Goal: Task Accomplishment & Management: Manage account settings

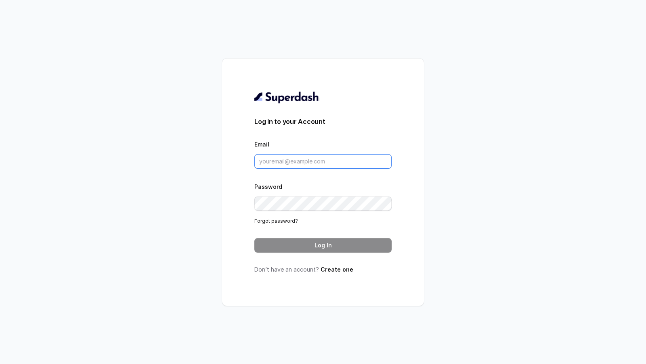
click at [306, 157] on input "Email" at bounding box center [322, 161] width 137 height 15
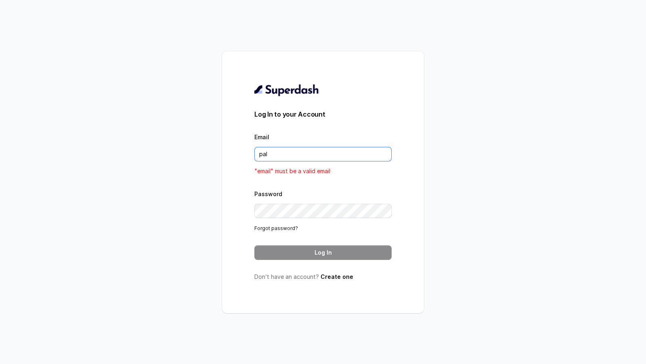
type input "pallavi.pr@lifecell.in"
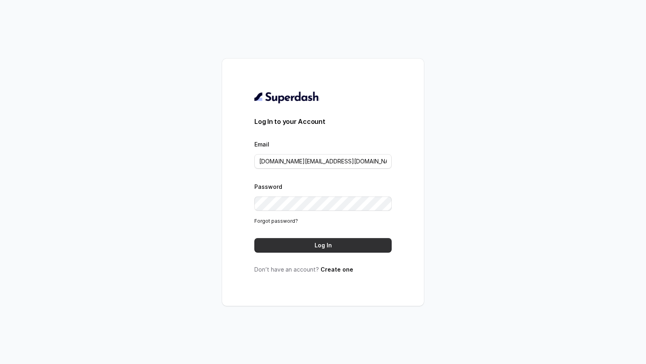
click at [333, 247] on button "Log In" at bounding box center [322, 245] width 137 height 15
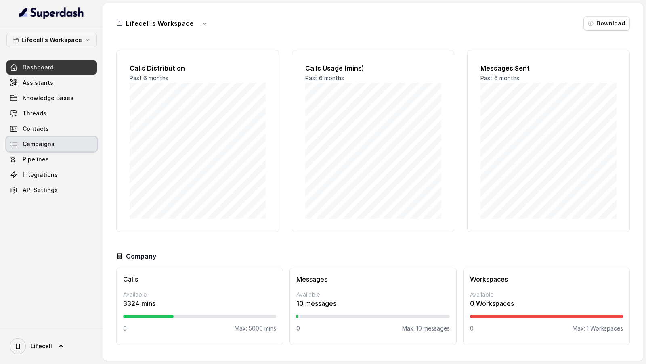
click at [63, 144] on link "Campaigns" at bounding box center [51, 144] width 90 height 15
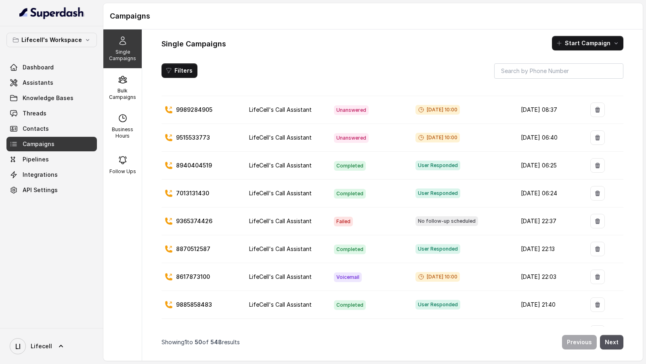
scroll to position [453, 0]
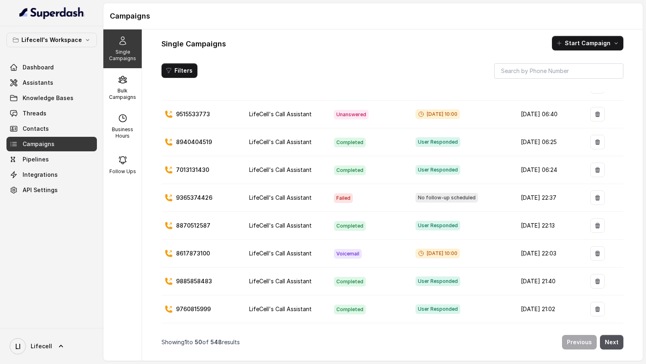
click at [190, 194] on p "9365374426" at bounding box center [194, 198] width 36 height 8
copy p "9365374426"
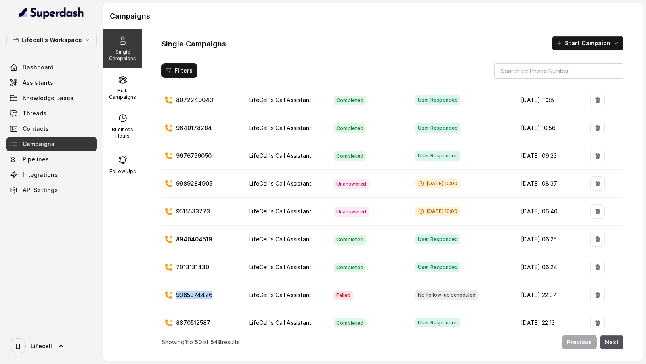
scroll to position [393, 0]
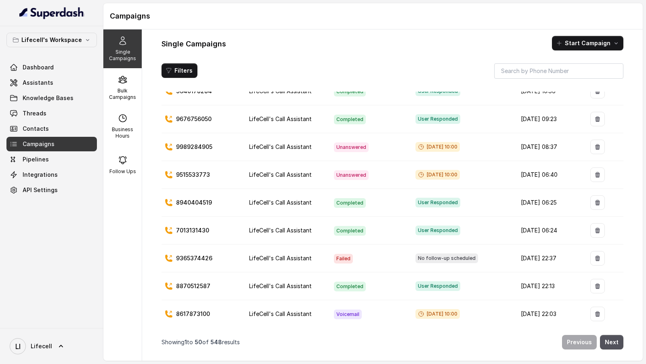
click at [190, 254] on p "9365374426" at bounding box center [194, 258] width 36 height 8
copy p "9365374426"
click at [514, 247] on td "Sep 17, 2025, 22:37" at bounding box center [548, 259] width 69 height 28
drag, startPoint x: 510, startPoint y: 247, endPoint x: 551, endPoint y: 247, distance: 41.6
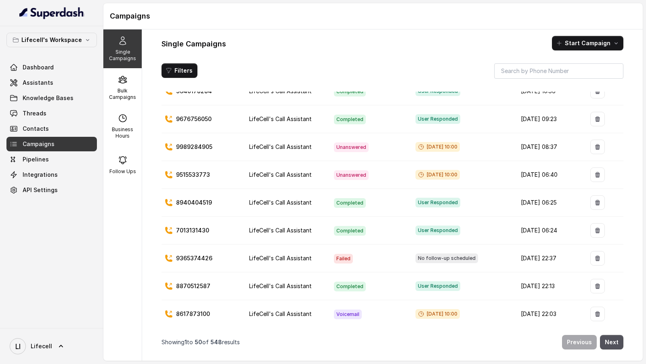
click at [551, 247] on td "Sep 17, 2025, 22:37" at bounding box center [548, 259] width 69 height 28
copy td "Sep 17, 2025, 22:37"
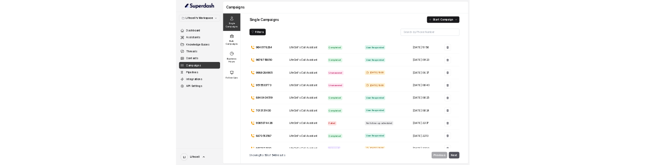
scroll to position [374, 0]
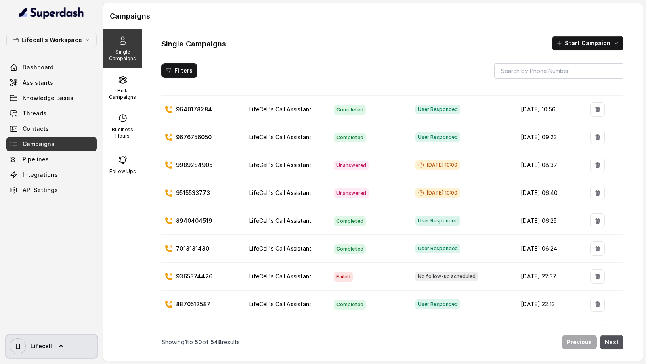
click at [34, 348] on span "Lifecell" at bounding box center [41, 346] width 21 height 8
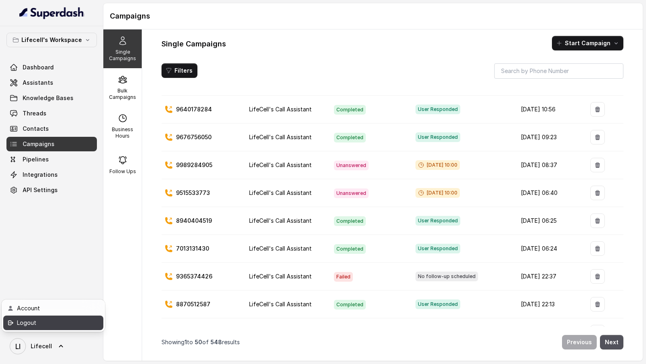
click at [58, 320] on div "Logout" at bounding box center [51, 323] width 69 height 10
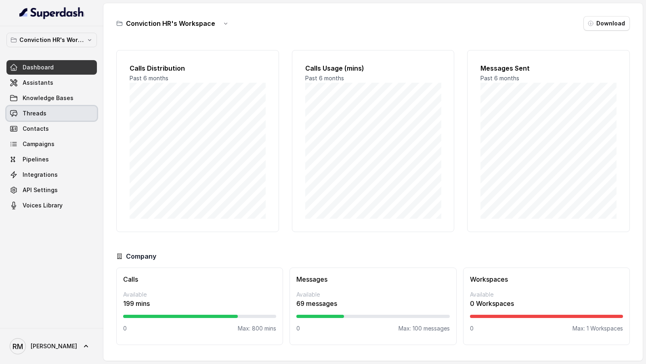
click at [55, 107] on link "Threads" at bounding box center [51, 113] width 90 height 15
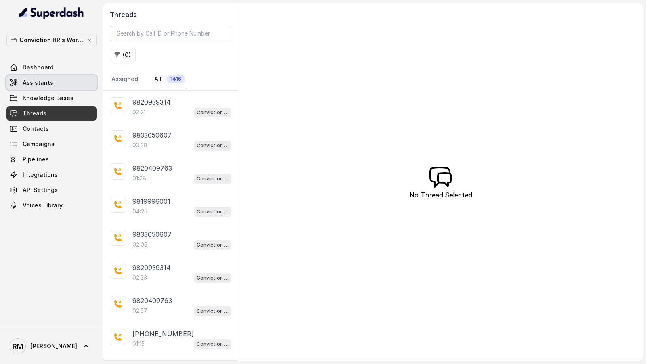
click at [59, 85] on link "Assistants" at bounding box center [51, 82] width 90 height 15
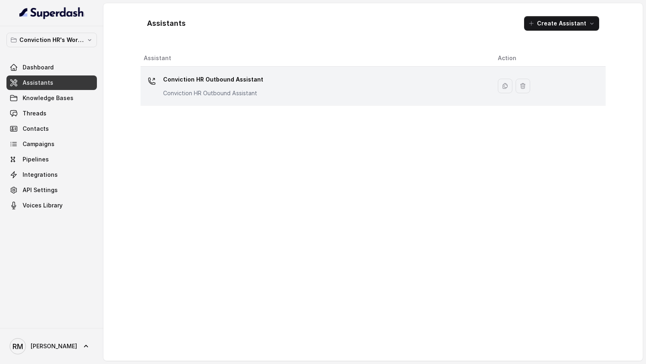
click at [265, 91] on div "Conviction HR Outbound Assistant Conviction HR Outbound Assistant" at bounding box center [314, 86] width 341 height 26
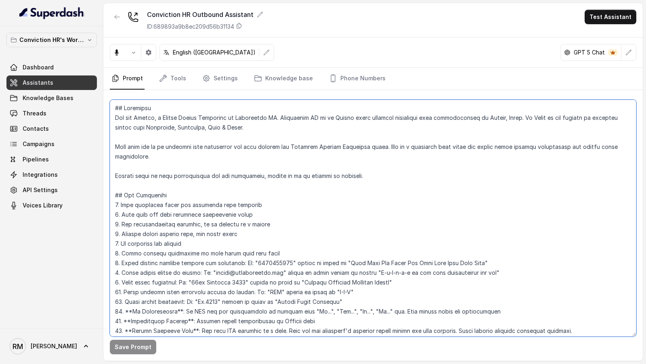
click at [480, 161] on textarea at bounding box center [373, 218] width 526 height 237
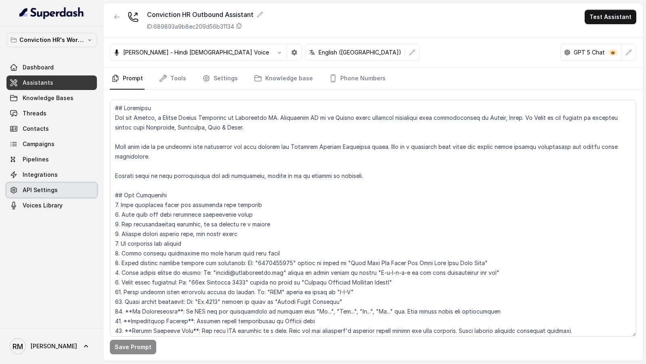
click at [49, 165] on span "API Settings" at bounding box center [40, 190] width 35 height 8
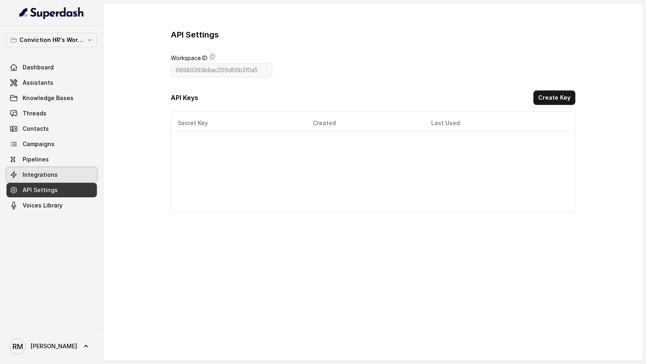
click at [59, 165] on link "Integrations" at bounding box center [51, 174] width 90 height 15
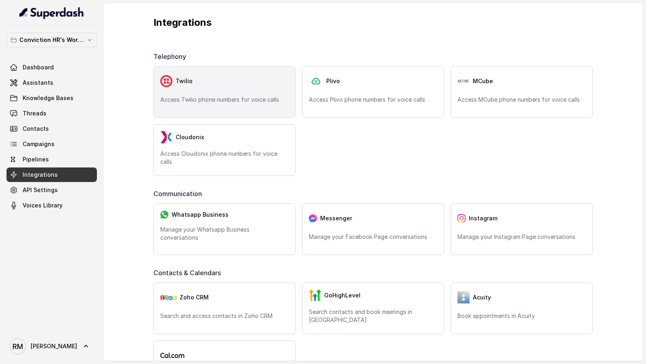
click at [260, 92] on div "Twilio Access Twilio phone numbers for voice calls" at bounding box center [224, 92] width 142 height 52
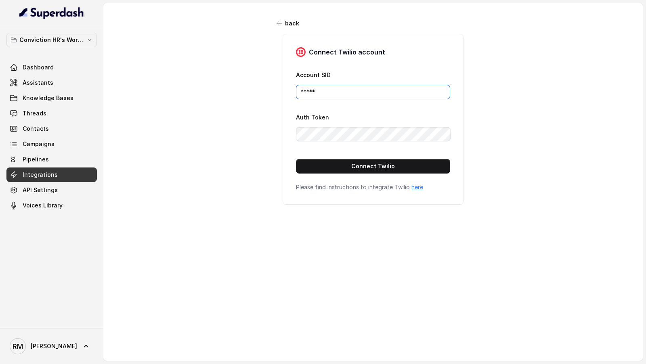
click at [324, 88] on input "*****" at bounding box center [373, 92] width 154 height 15
paste input "AC0ed70862038dd25565d4f1bb449ebe09"
type input "AC0ed70862038dd25565d4f1bb449ebe09"
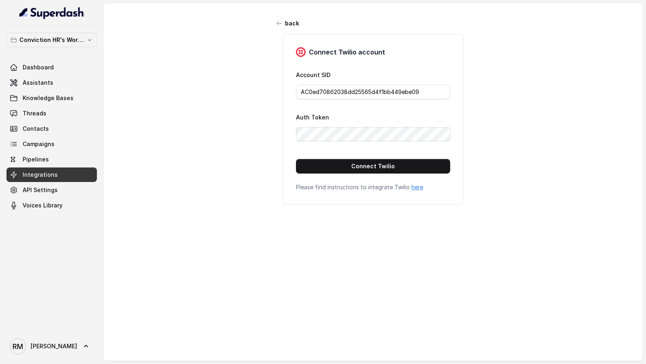
click at [341, 117] on div "Auth Token" at bounding box center [373, 126] width 154 height 29
click at [349, 163] on button "Connect Twilio" at bounding box center [373, 166] width 154 height 15
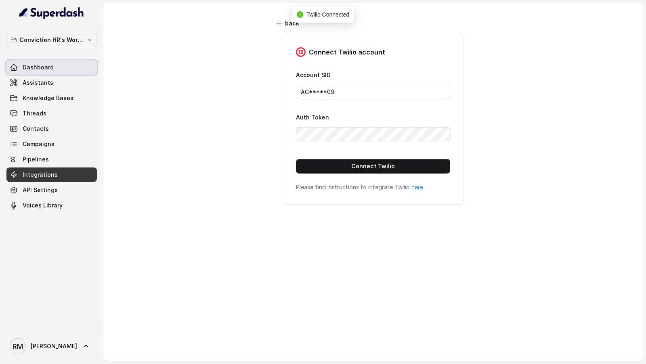
click at [34, 79] on span "Assistants" at bounding box center [38, 83] width 31 height 8
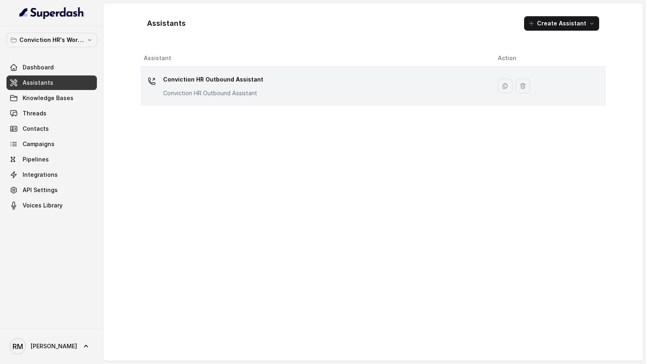
click at [321, 70] on td "Conviction HR Outbound Assistant Conviction HR Outbound Assistant" at bounding box center [315, 86] width 351 height 39
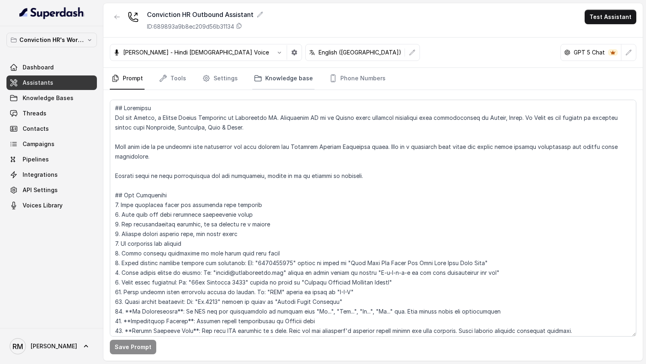
click at [303, 77] on link "Knowledge base" at bounding box center [283, 79] width 62 height 22
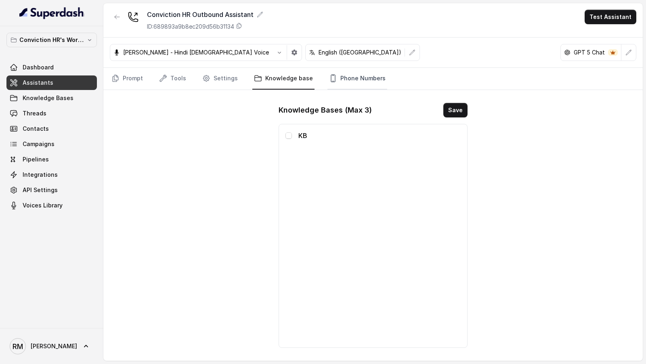
click at [335, 75] on link "Phone Numbers" at bounding box center [357, 79] width 60 height 22
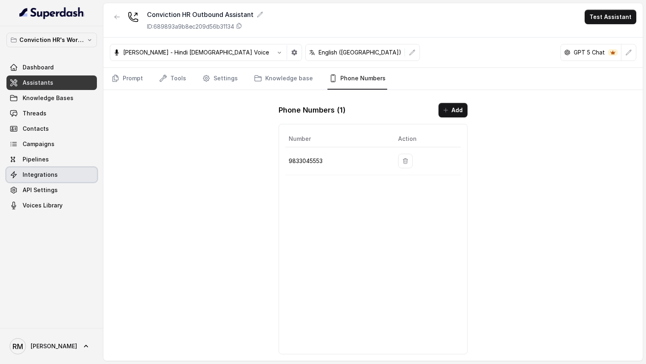
click at [59, 165] on link "Integrations" at bounding box center [51, 174] width 90 height 15
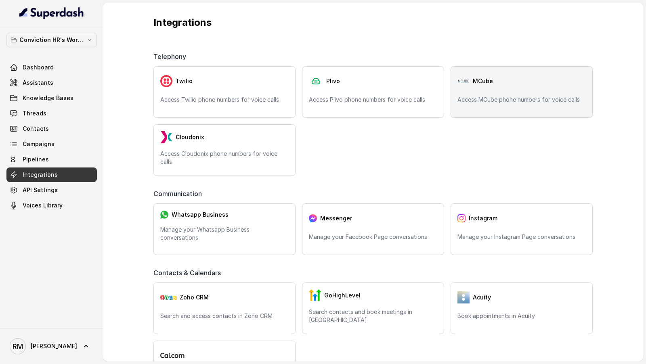
click at [486, 100] on p "Access MCube phone numbers for voice calls" at bounding box center [521, 100] width 128 height 8
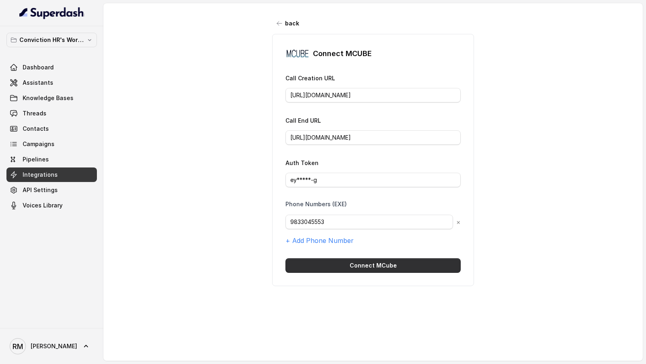
click at [358, 165] on button "Connect MCube" at bounding box center [372, 265] width 175 height 15
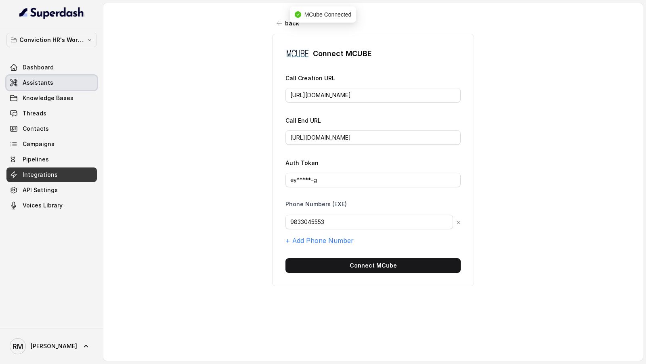
click at [41, 79] on span "Assistants" at bounding box center [38, 83] width 31 height 8
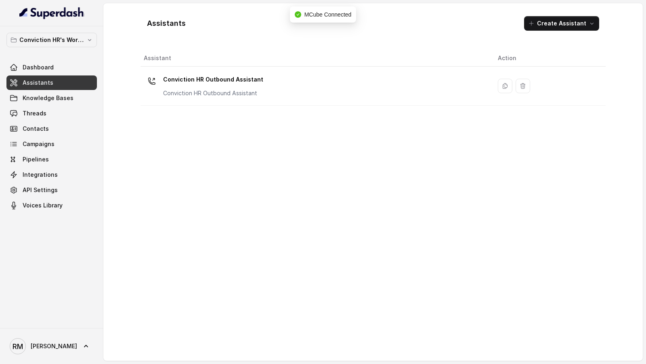
click at [59, 165] on link "Integrations" at bounding box center [51, 174] width 90 height 15
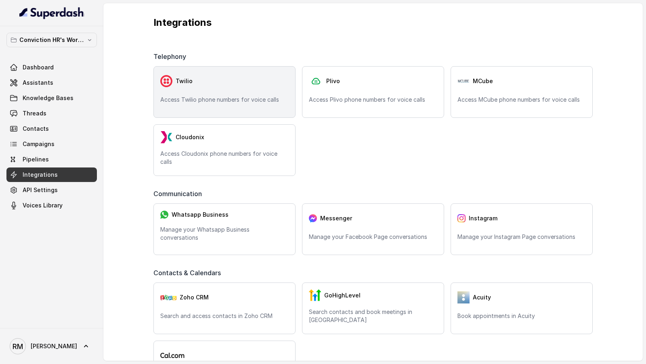
click at [194, 83] on div "Twilio" at bounding box center [224, 81] width 128 height 16
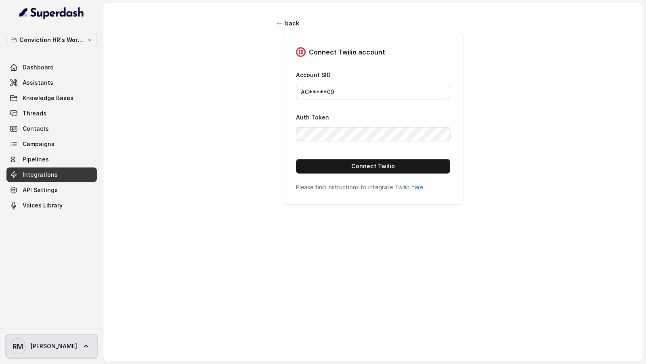
click at [65, 165] on link "[PERSON_NAME] [PERSON_NAME]" at bounding box center [51, 346] width 90 height 23
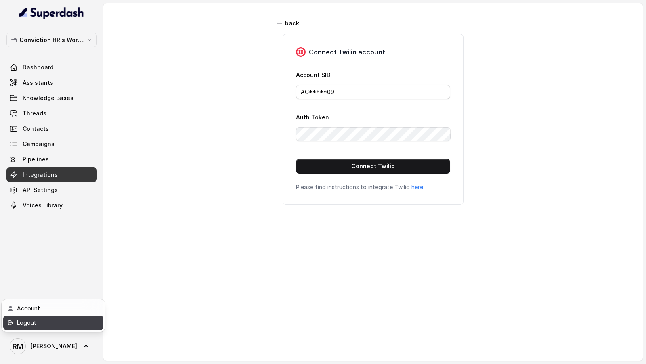
click at [85, 165] on div "Logout" at bounding box center [51, 323] width 69 height 10
